Goal: Task Accomplishment & Management: Complete application form

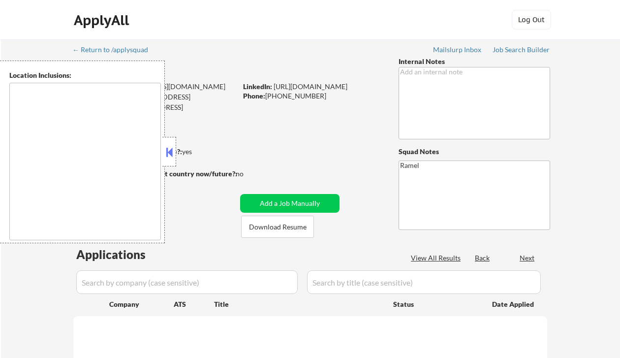
type textarea "[GEOGRAPHIC_DATA], [GEOGRAPHIC_DATA] [GEOGRAPHIC_DATA], [GEOGRAPHIC_DATA] [GEOG…"
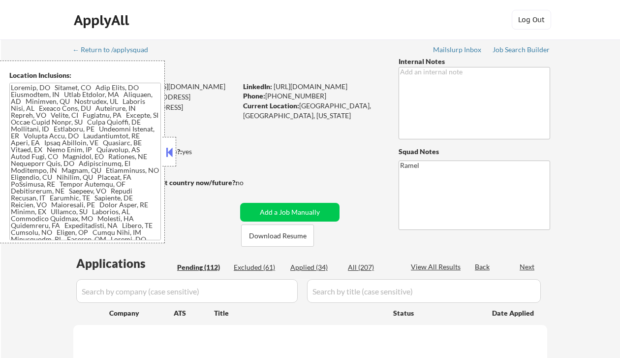
drag, startPoint x: 165, startPoint y: 147, endPoint x: 198, endPoint y: 149, distance: 33.0
click at [166, 148] on button at bounding box center [169, 152] width 11 height 15
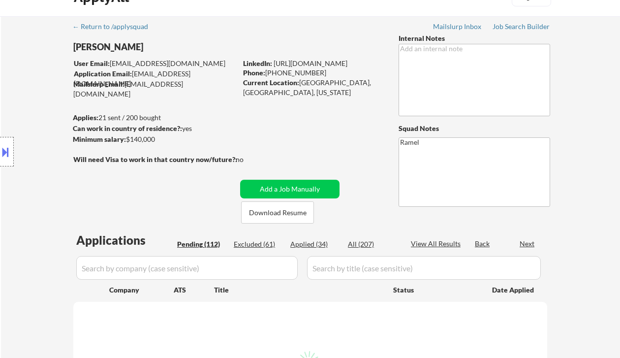
scroll to position [197, 0]
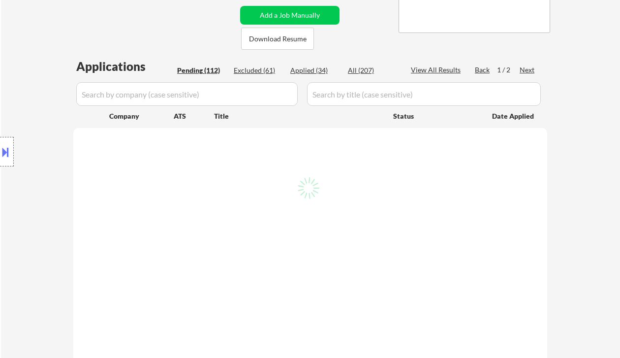
select select ""pending""
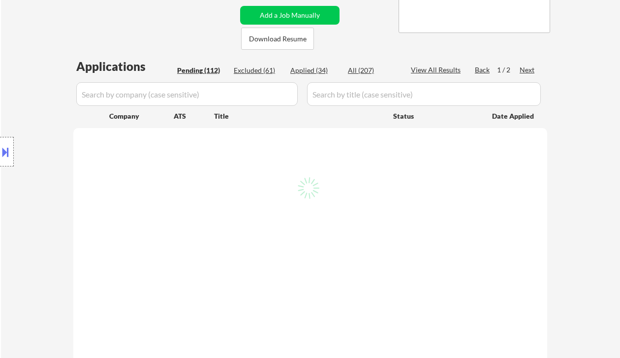
select select ""pending""
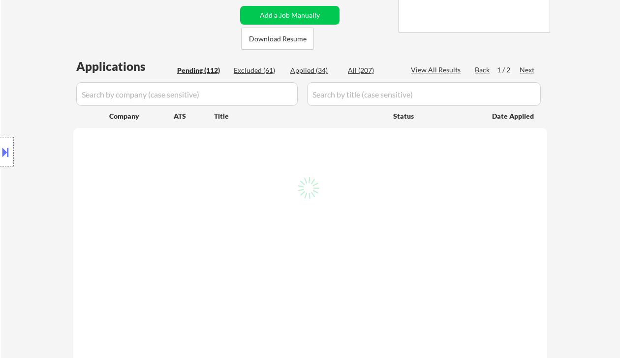
select select ""pending""
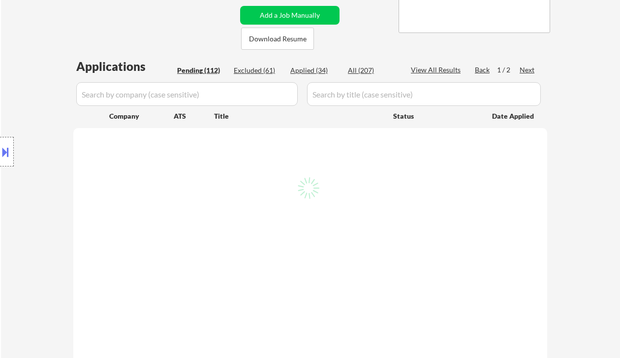
select select ""pending""
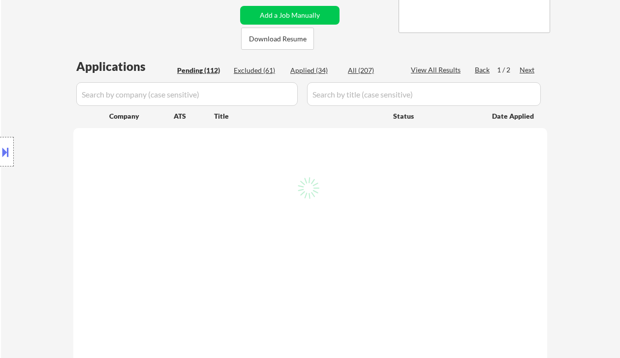
select select ""pending""
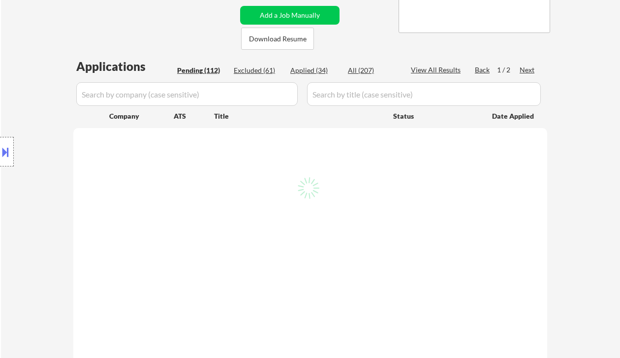
select select ""pending""
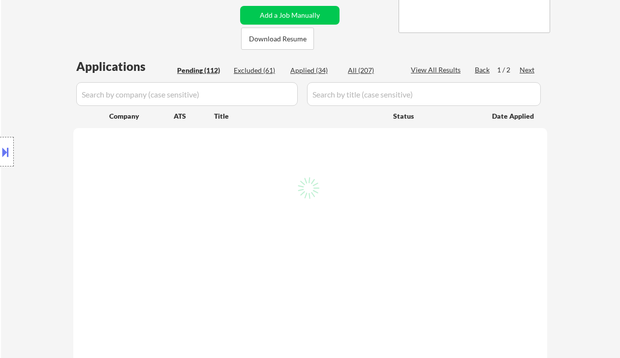
select select ""pending""
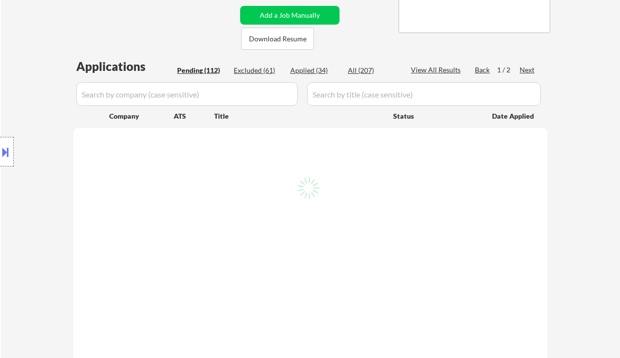
select select ""pending""
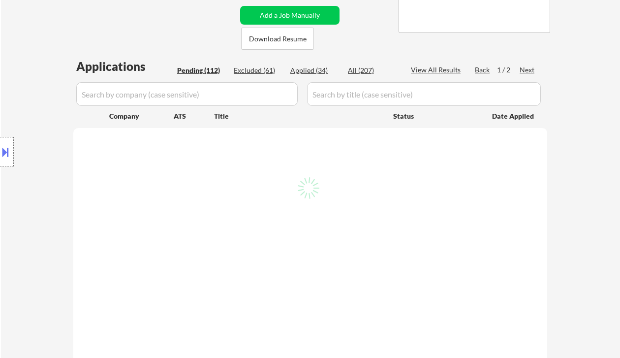
select select ""pending""
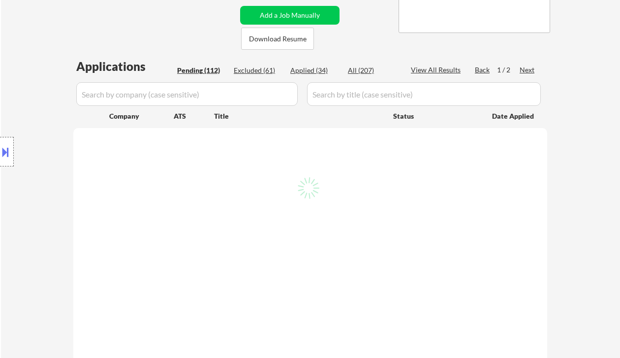
select select ""pending""
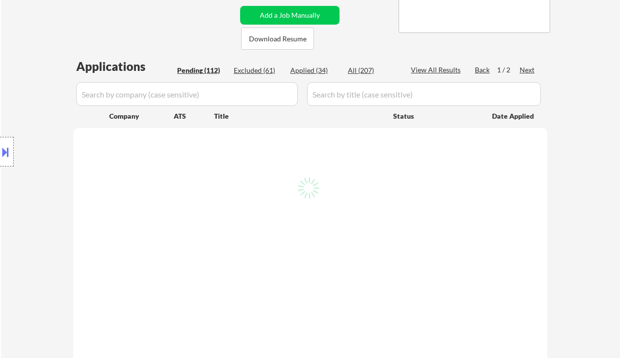
select select ""pending""
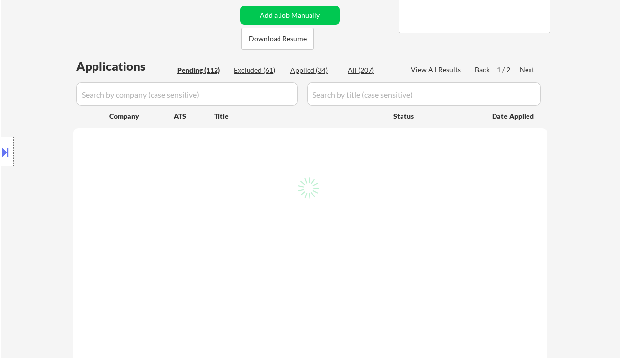
select select ""pending""
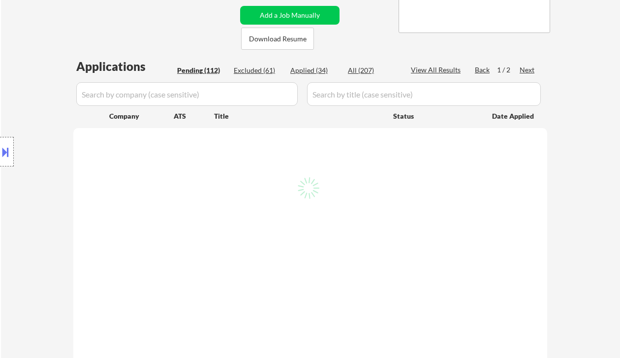
select select ""pending""
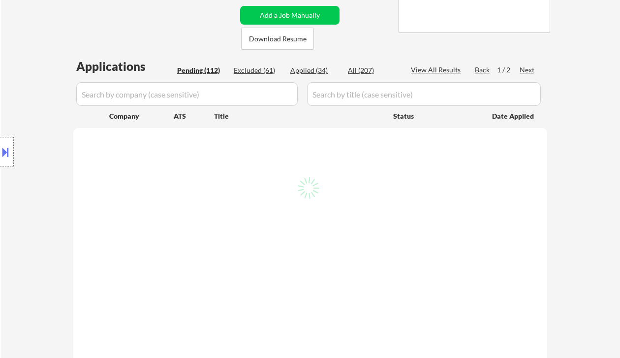
select select ""pending""
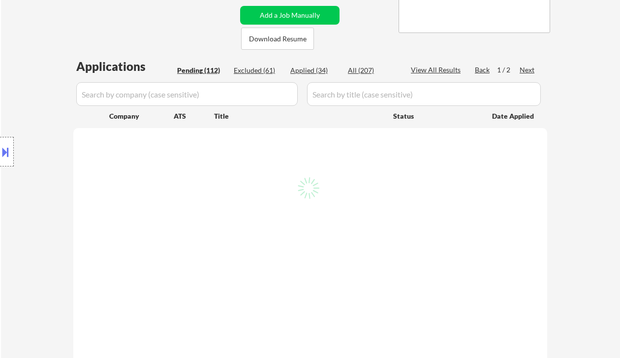
select select ""pending""
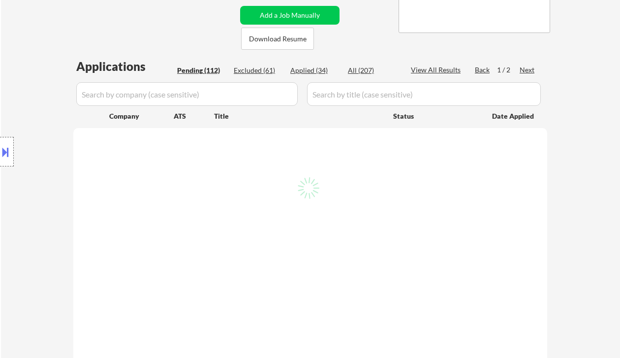
select select ""pending""
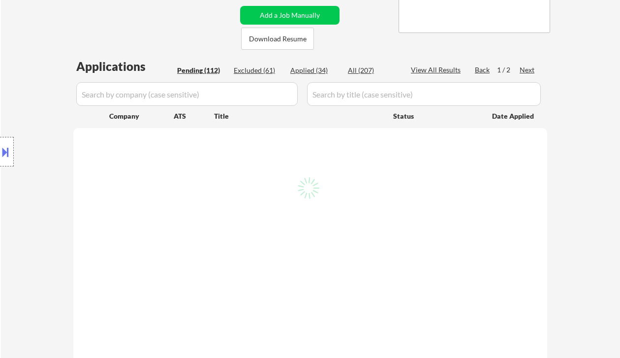
select select ""pending""
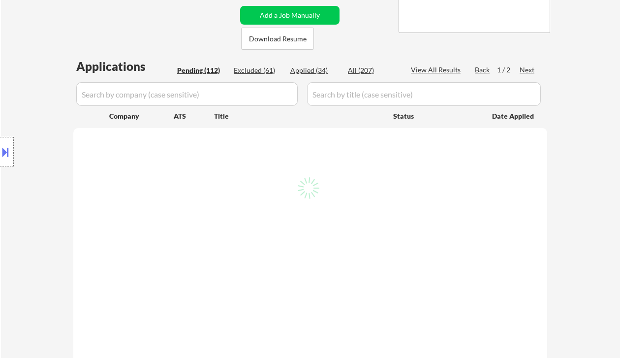
select select ""pending""
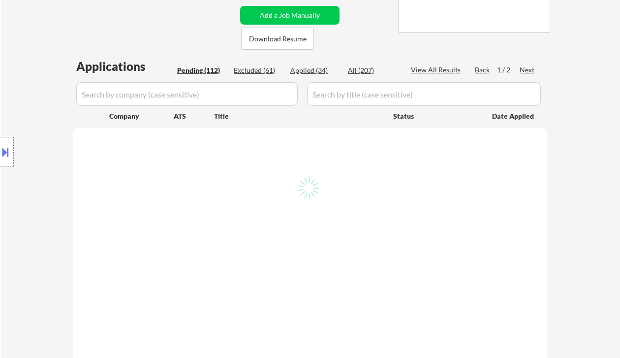
select select ""pending""
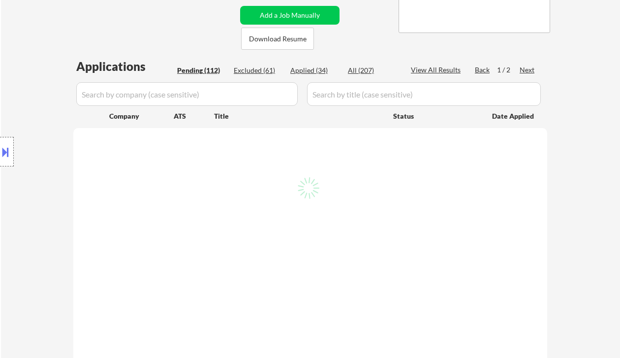
select select ""pending""
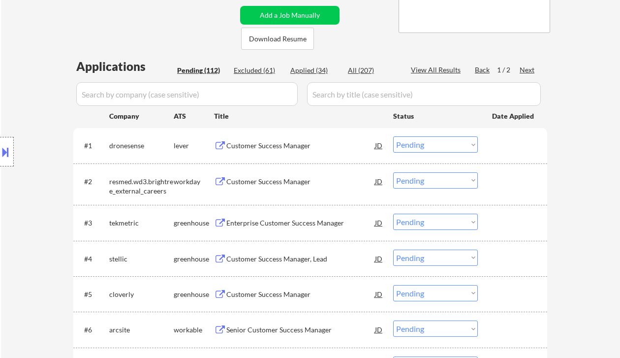
click at [292, 150] on div "Customer Success Manager" at bounding box center [300, 145] width 149 height 18
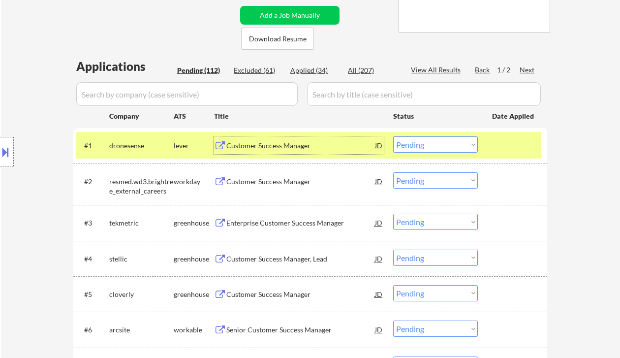
click at [426, 147] on select "Choose an option... Pending Applied Excluded (Questions) Excluded (Expired) Exc…" at bounding box center [435, 144] width 85 height 16
click at [393, 136] on select "Choose an option... Pending Applied Excluded (Questions) Excluded (Expired) Exc…" at bounding box center [435, 144] width 85 height 16
click at [278, 223] on div "Enterprise Customer Success Manager" at bounding box center [300, 223] width 149 height 10
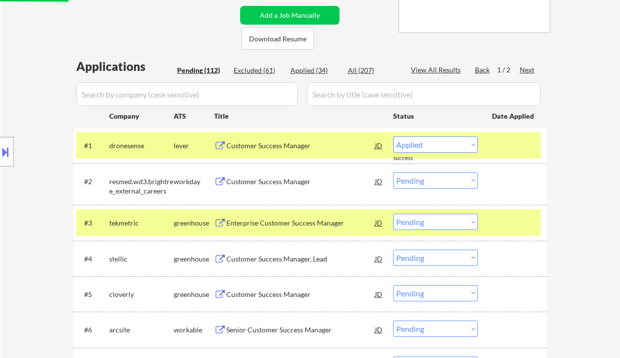
select select ""pending""
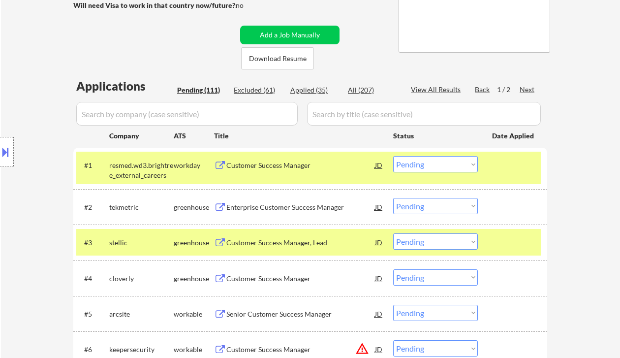
scroll to position [262, 0]
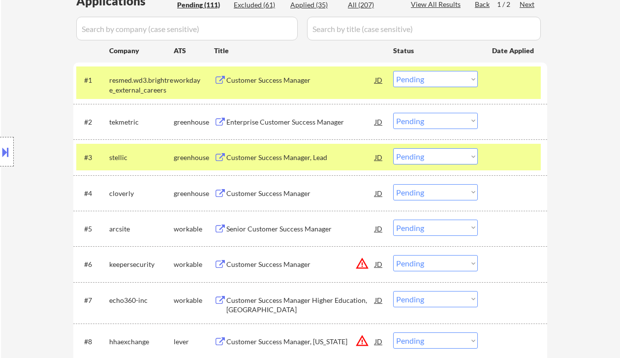
click at [282, 156] on div "Customer Success Manager, Lead" at bounding box center [300, 157] width 149 height 10
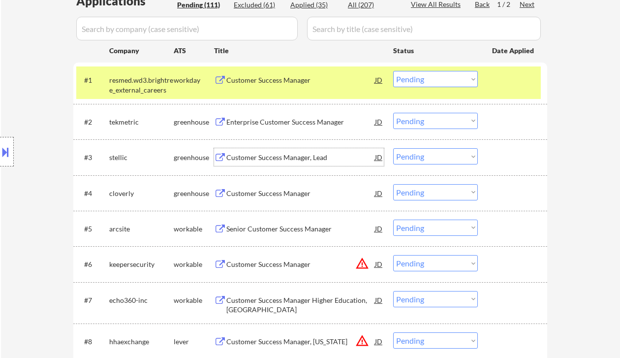
click at [266, 191] on div "Customer Success Manager" at bounding box center [300, 193] width 149 height 10
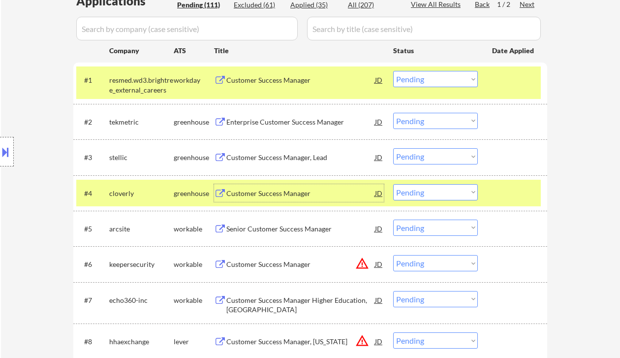
drag, startPoint x: 418, startPoint y: 194, endPoint x: 426, endPoint y: 198, distance: 8.4
click at [419, 193] on select "Choose an option... Pending Applied Excluded (Questions) Excluded (Expired) Exc…" at bounding box center [435, 192] width 85 height 16
click at [393, 184] on select "Choose an option... Pending Applied Excluded (Questions) Excluded (Expired) Exc…" at bounding box center [435, 192] width 85 height 16
click at [309, 228] on div "Senior Customer Success Manager" at bounding box center [300, 229] width 149 height 10
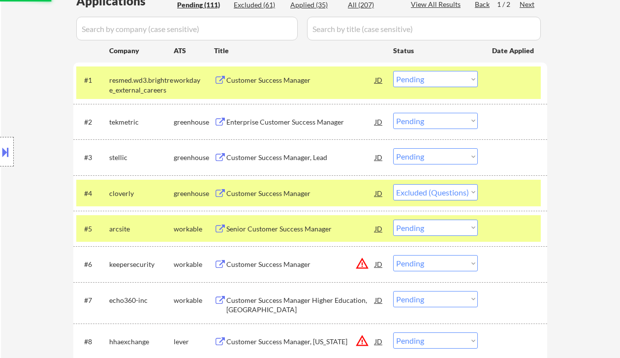
select select ""pending""
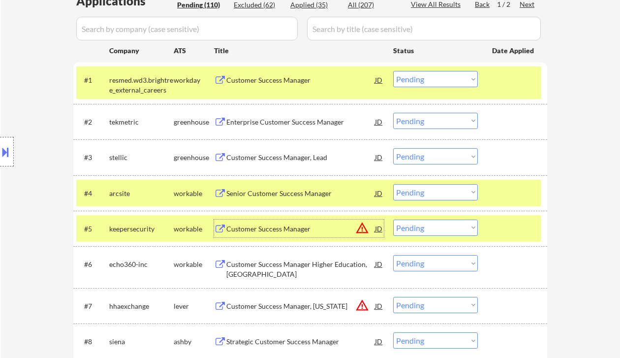
scroll to position [393, 0]
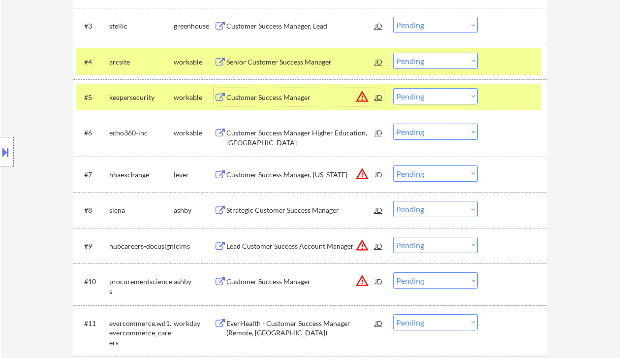
click at [268, 209] on div "Strategic Customer Success Manager" at bounding box center [300, 210] width 149 height 10
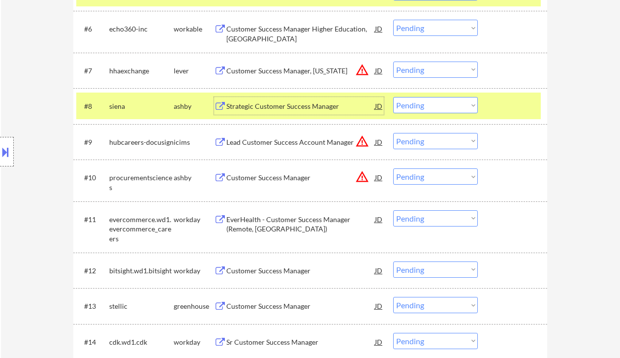
scroll to position [590, 0]
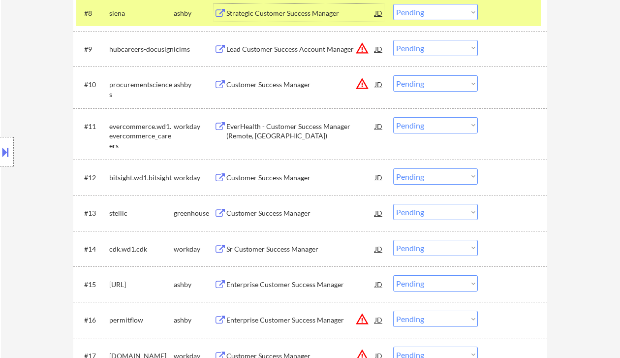
click at [259, 210] on div "Customer Success Manager" at bounding box center [300, 213] width 149 height 10
